Goal: Transaction & Acquisition: Purchase product/service

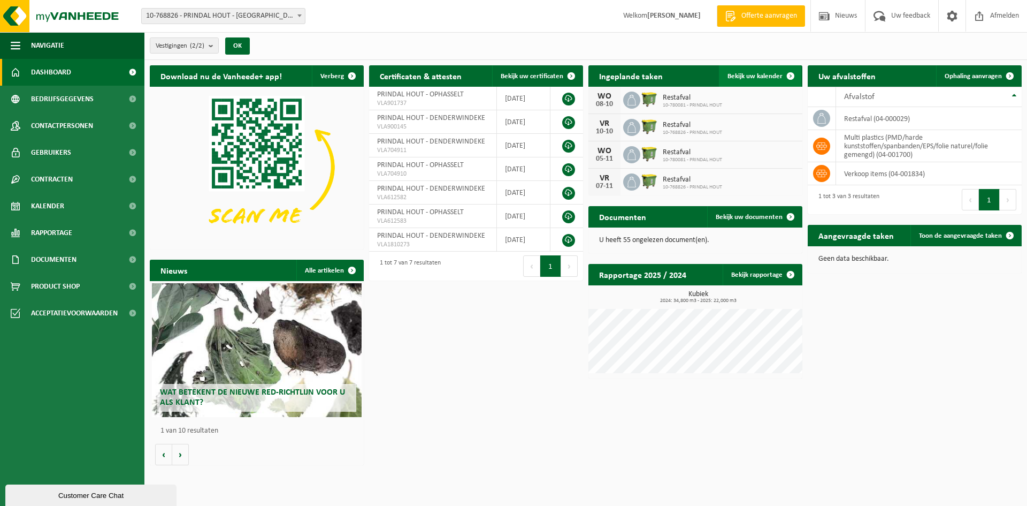
click at [769, 74] on span "Bekijk uw kalender" at bounding box center [755, 76] width 55 height 7
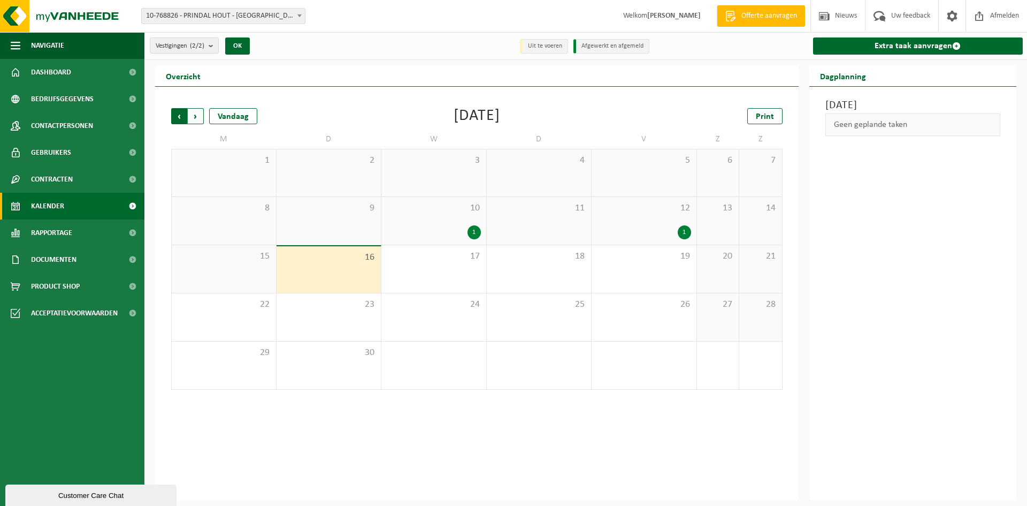
click at [197, 117] on span "Volgende" at bounding box center [196, 116] width 16 height 16
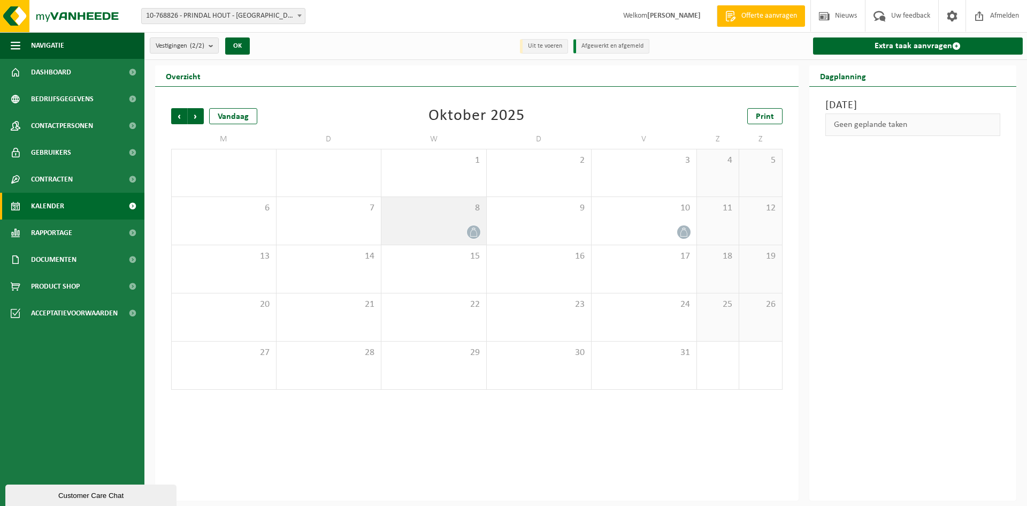
click at [454, 222] on div "8" at bounding box center [433, 221] width 105 height 48
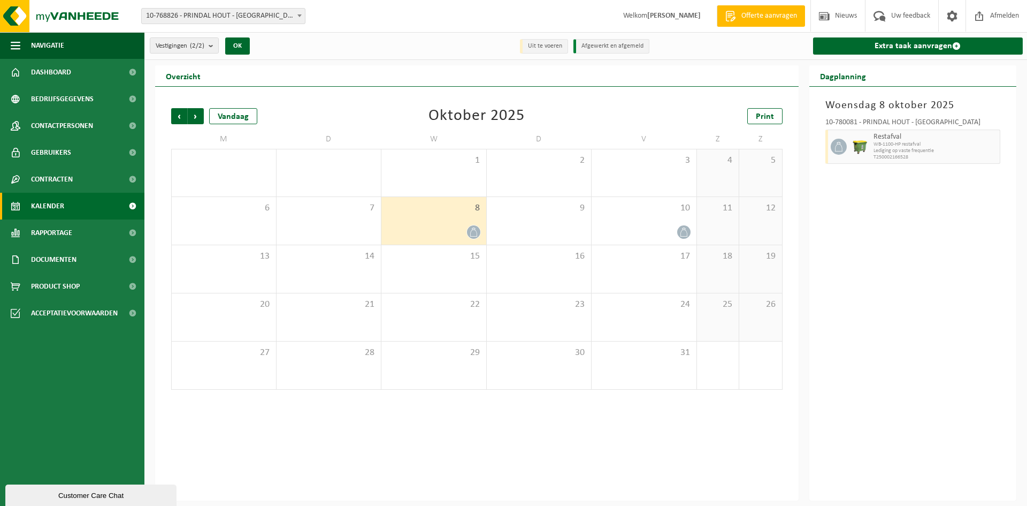
click at [437, 215] on div "8" at bounding box center [433, 221] width 105 height 48
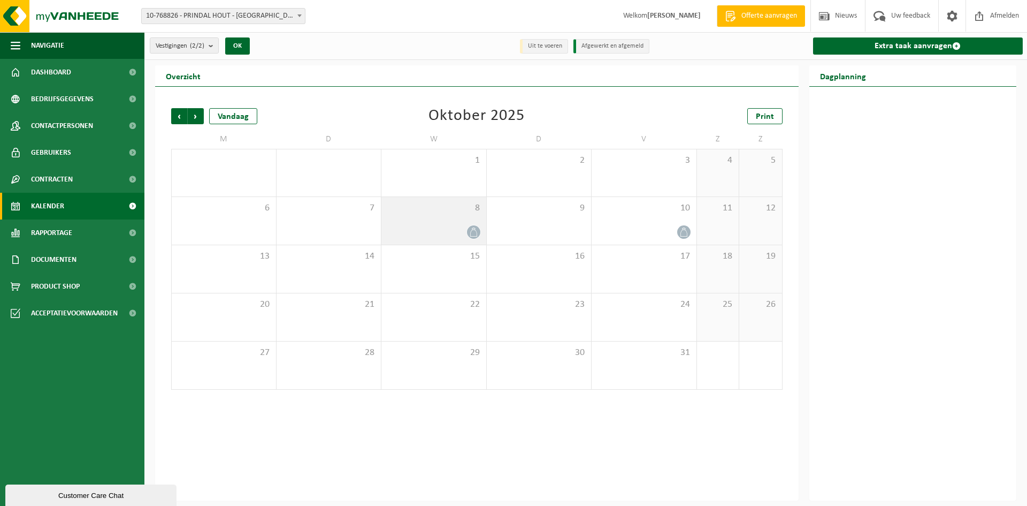
click at [437, 215] on div "8" at bounding box center [433, 221] width 105 height 48
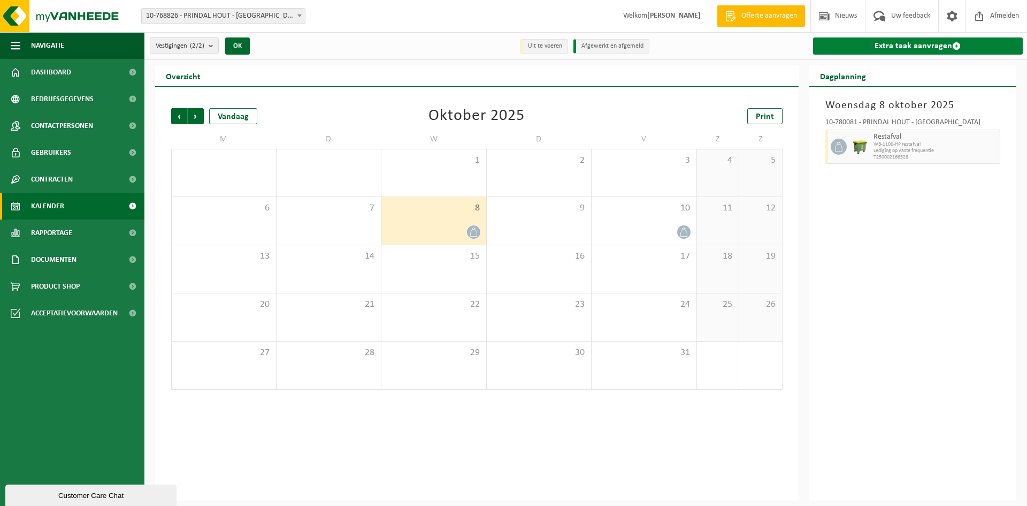
click at [891, 44] on link "Extra taak aanvragen" at bounding box center [918, 45] width 210 height 17
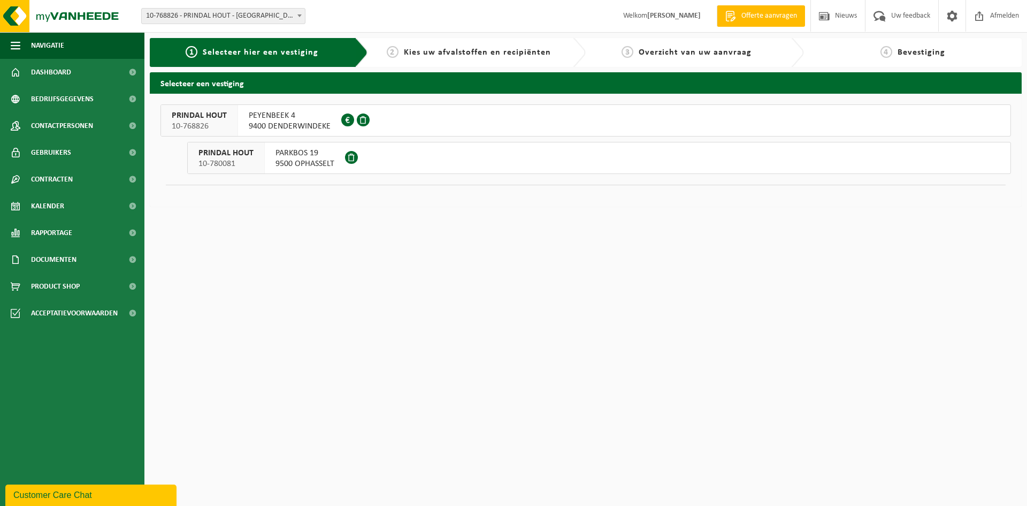
click at [271, 119] on span "PEYENBEEK 4" at bounding box center [290, 115] width 82 height 11
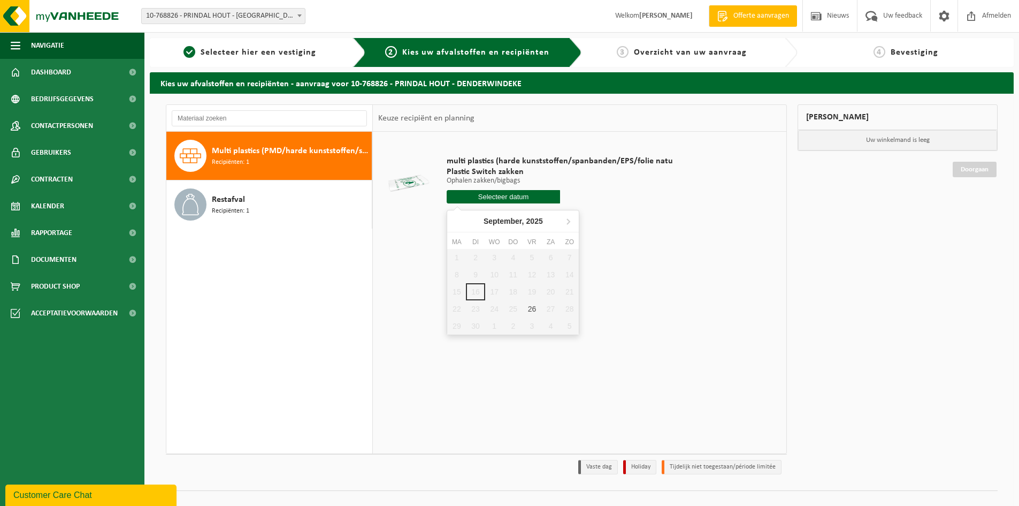
click at [501, 195] on input "text" at bounding box center [503, 196] width 113 height 13
click at [537, 308] on div "26" at bounding box center [532, 308] width 19 height 17
type input "Van 2025-09-26"
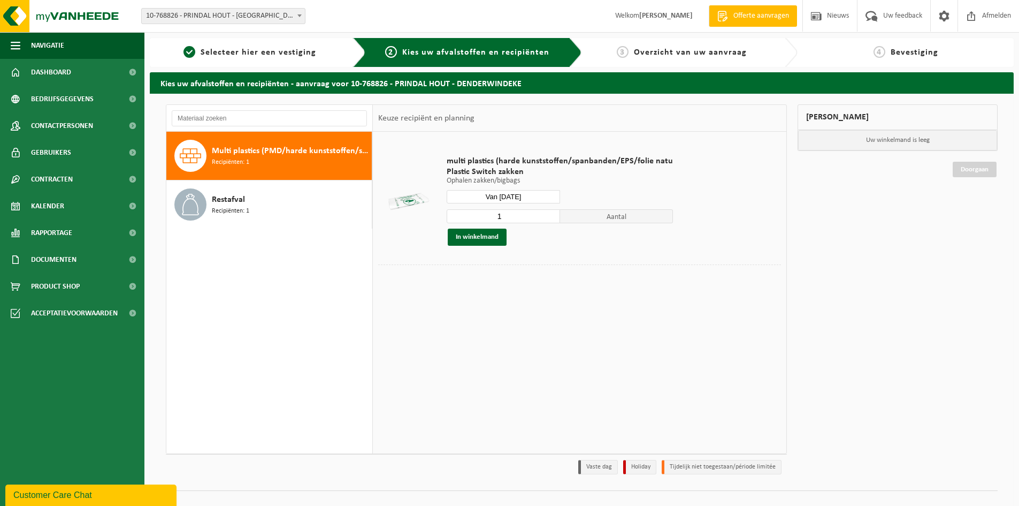
click at [507, 213] on input "1" at bounding box center [503, 216] width 113 height 14
click at [548, 212] on input "2" at bounding box center [503, 216] width 113 height 14
click at [548, 213] on input "3" at bounding box center [503, 216] width 113 height 14
click at [548, 213] on input "4" at bounding box center [503, 216] width 113 height 14
click at [548, 213] on input "5" at bounding box center [503, 216] width 113 height 14
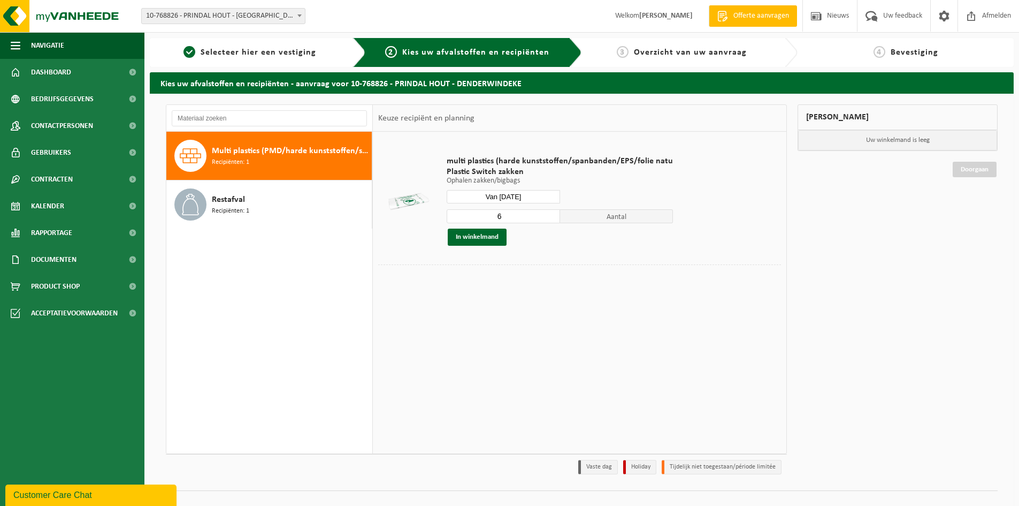
click at [548, 213] on input "6" at bounding box center [503, 216] width 113 height 14
type input "7"
click at [548, 213] on input "7" at bounding box center [503, 216] width 113 height 14
click at [480, 235] on button "In winkelmand" at bounding box center [477, 236] width 59 height 17
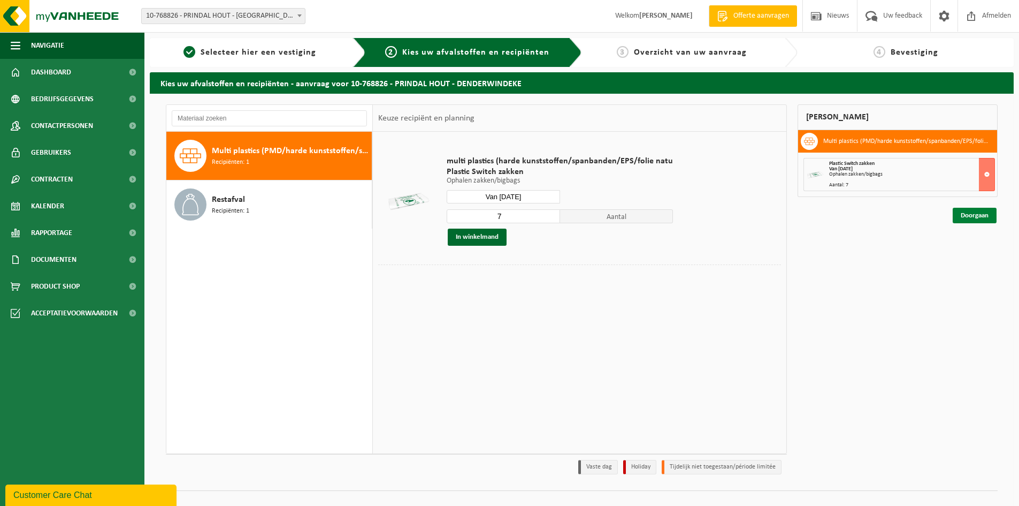
click at [979, 213] on link "Doorgaan" at bounding box center [975, 216] width 44 height 16
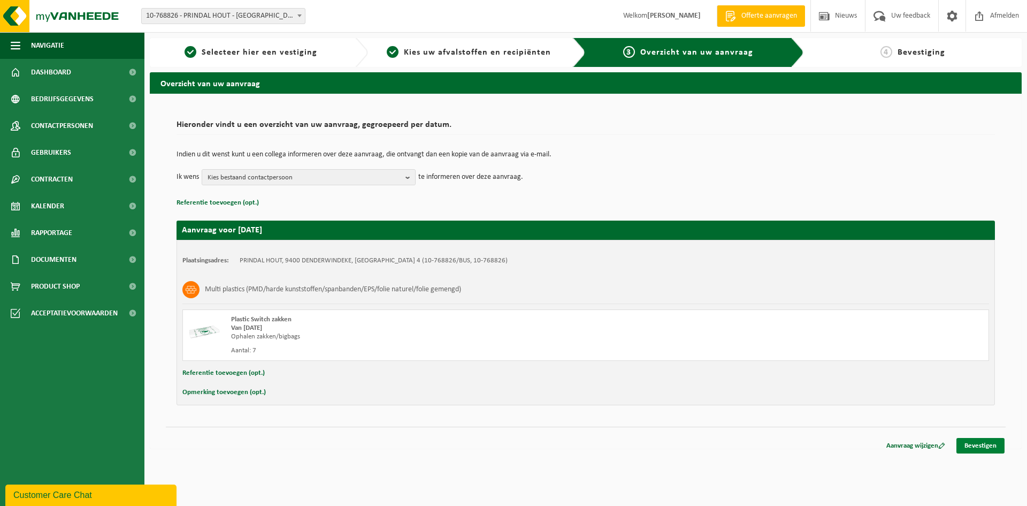
click at [985, 446] on link "Bevestigen" at bounding box center [980, 446] width 48 height 16
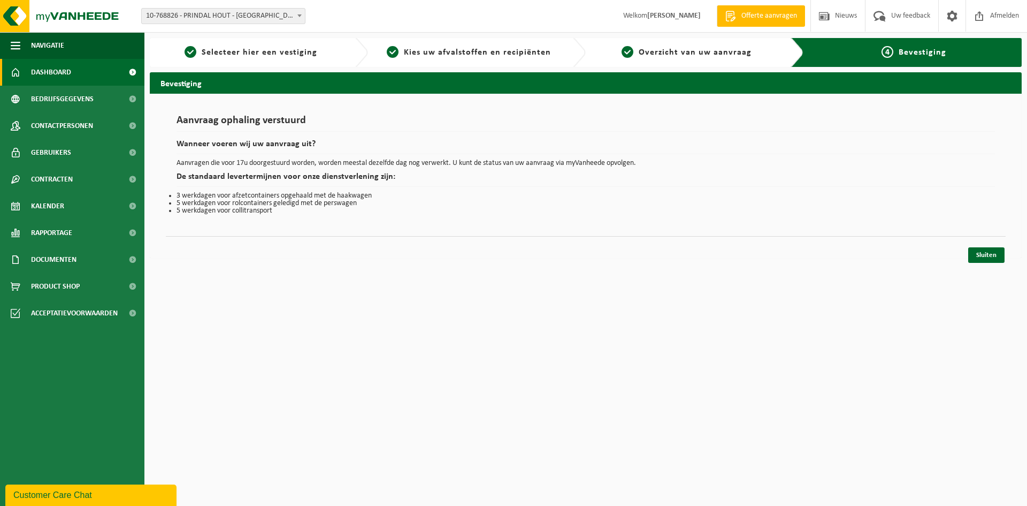
click at [44, 67] on span "Dashboard" at bounding box center [51, 72] width 40 height 27
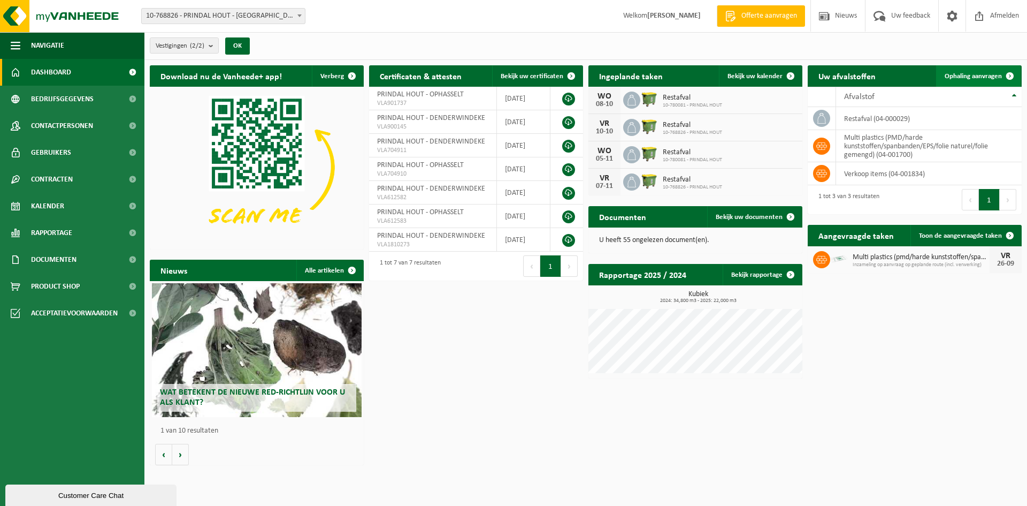
click at [981, 75] on span "Ophaling aanvragen" at bounding box center [973, 76] width 57 height 7
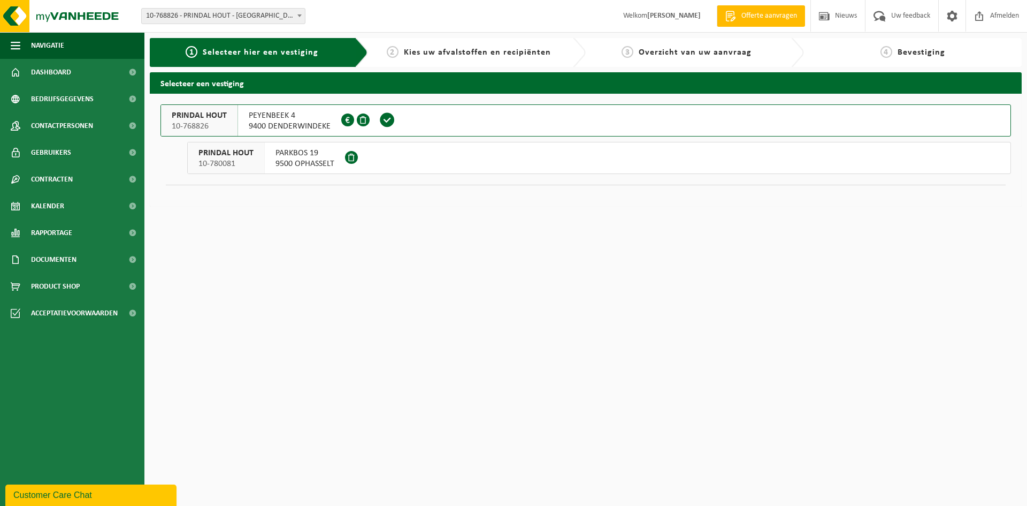
click at [301, 161] on span "9500 OPHASSELT" at bounding box center [304, 163] width 59 height 11
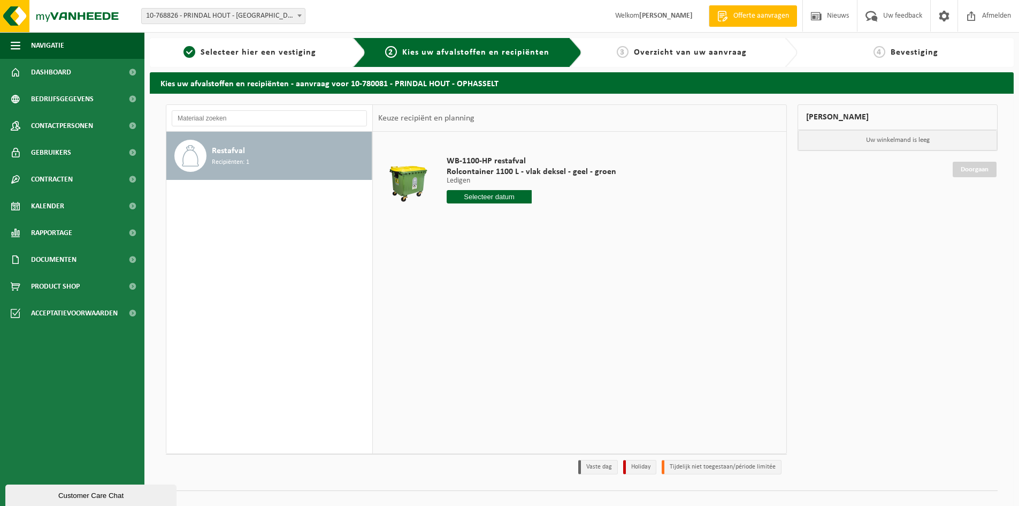
click at [489, 195] on input "text" at bounding box center [489, 196] width 85 height 13
click at [489, 306] on div "24" at bounding box center [494, 308] width 19 height 17
type input "Van [DATE]"
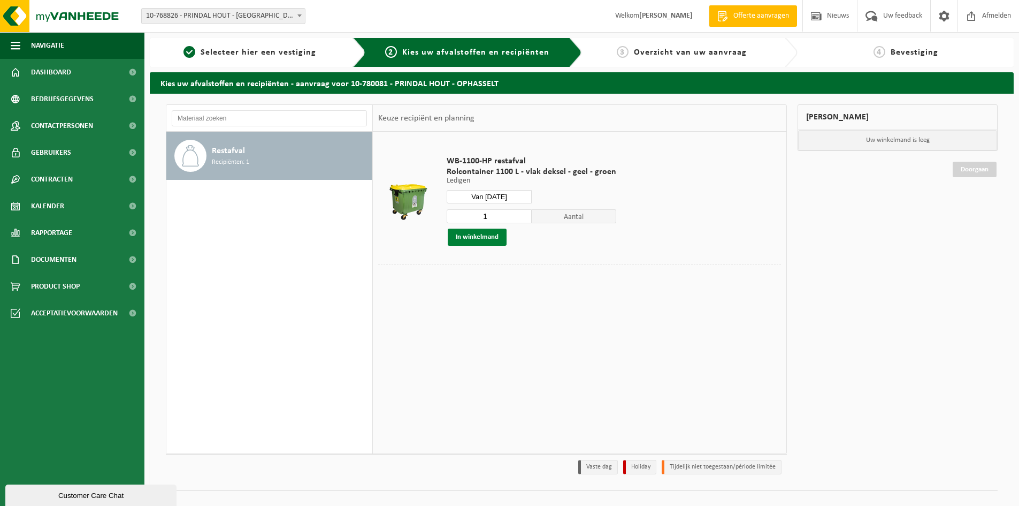
click at [479, 234] on button "In winkelmand" at bounding box center [477, 236] width 59 height 17
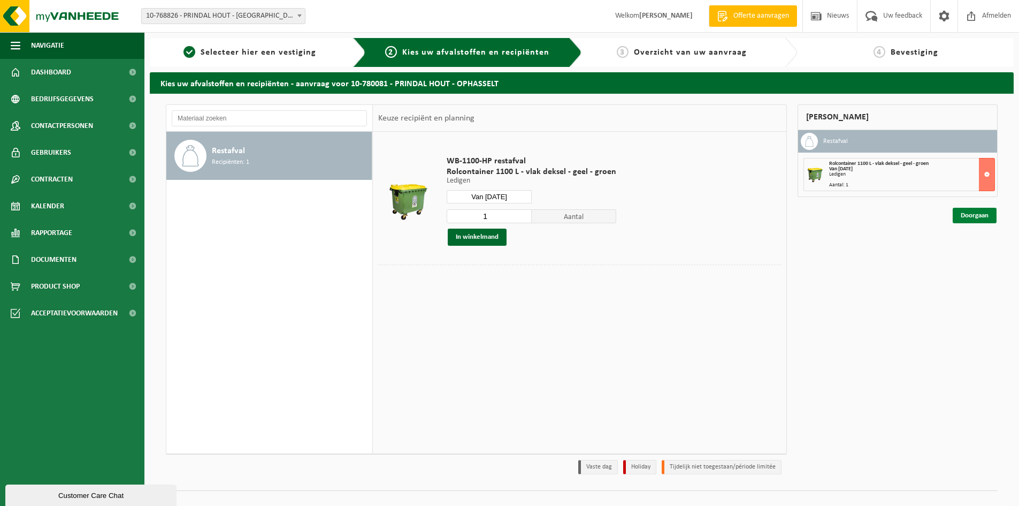
click at [980, 211] on link "Doorgaan" at bounding box center [975, 216] width 44 height 16
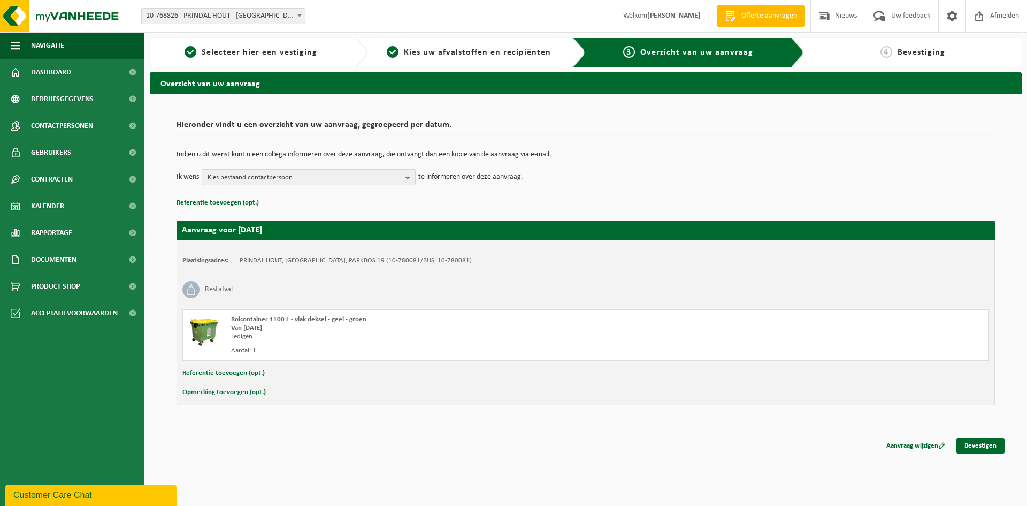
click at [411, 177] on b "button" at bounding box center [410, 177] width 10 height 15
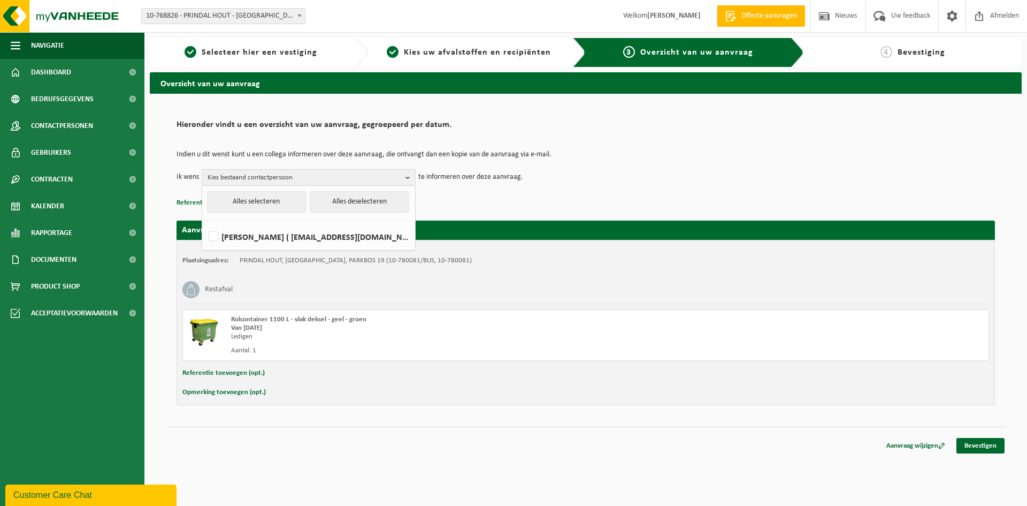
click at [411, 177] on b "button" at bounding box center [410, 178] width 10 height 16
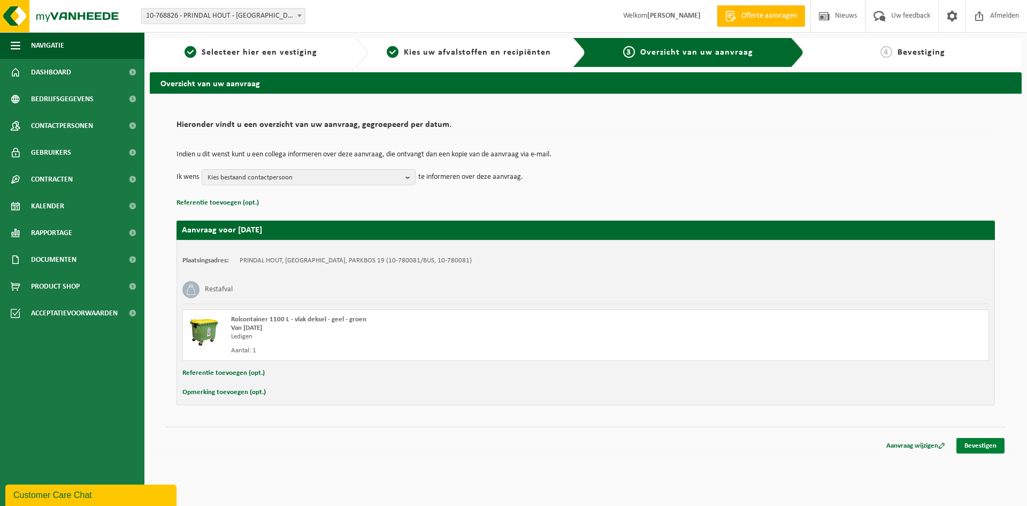
click at [993, 446] on link "Bevestigen" at bounding box center [980, 446] width 48 height 16
